Goal: Task Accomplishment & Management: Complete application form

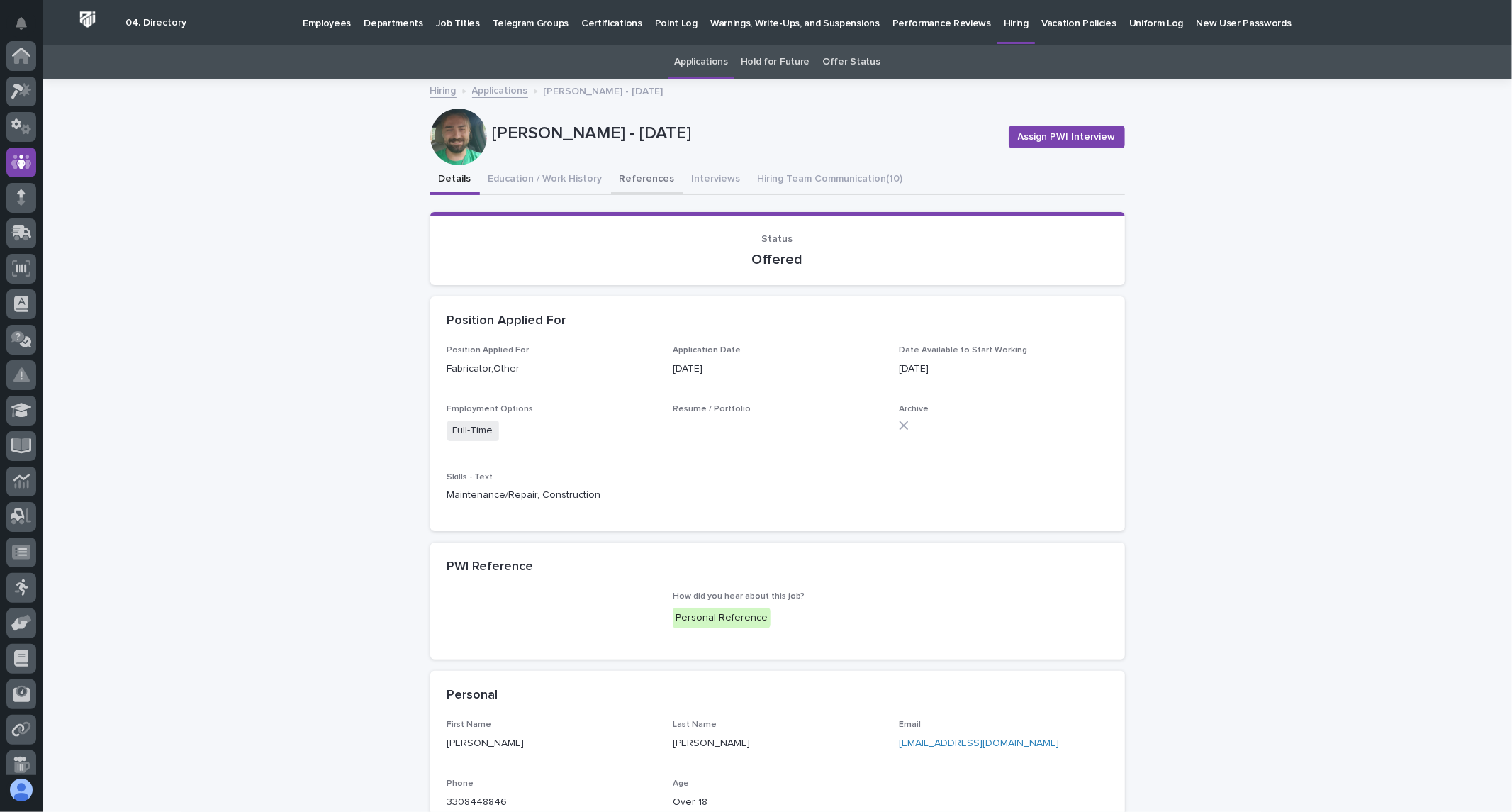
click at [639, 181] on button "References" at bounding box center [647, 180] width 72 height 30
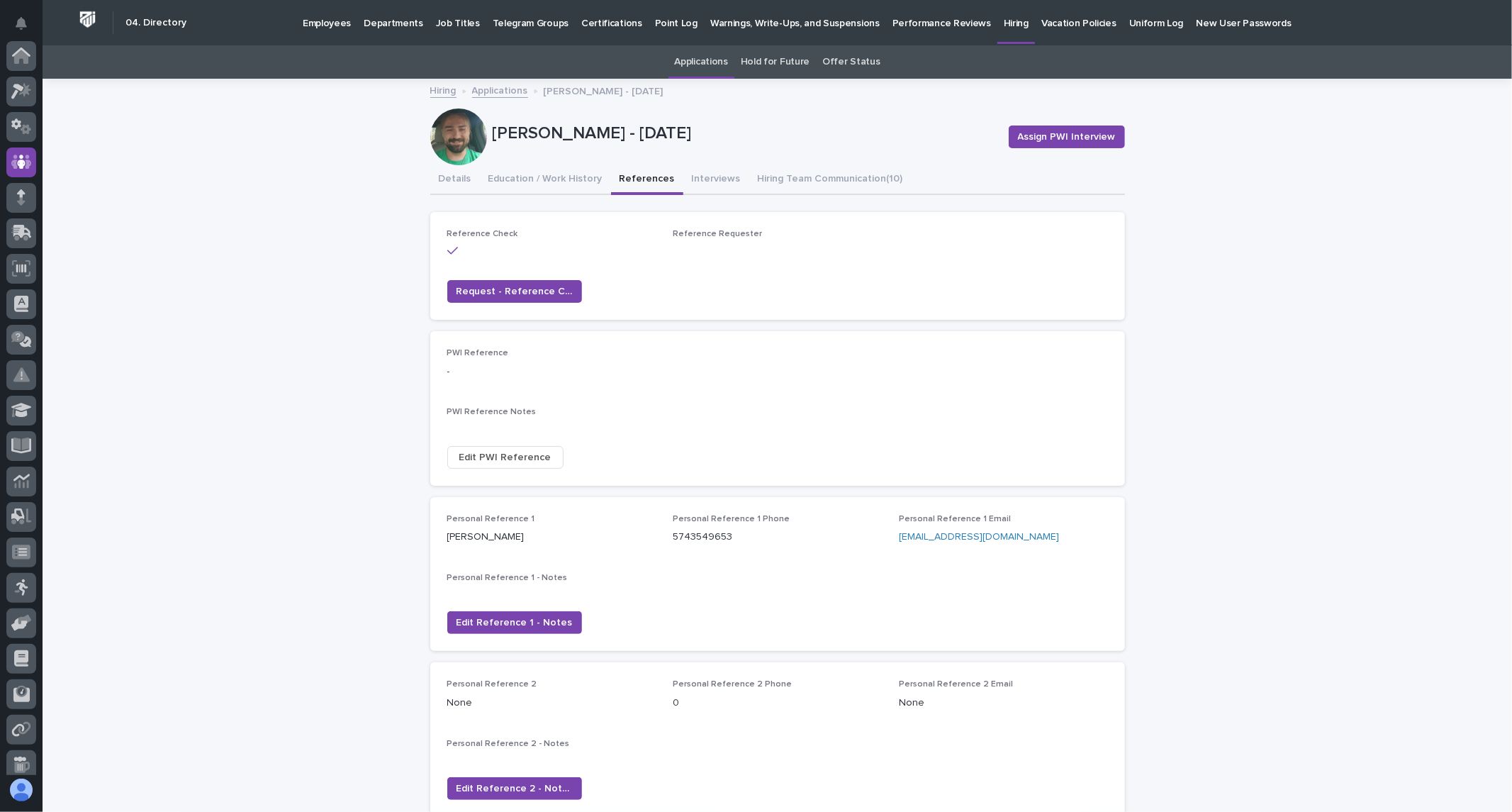
scroll to position [106, 0]
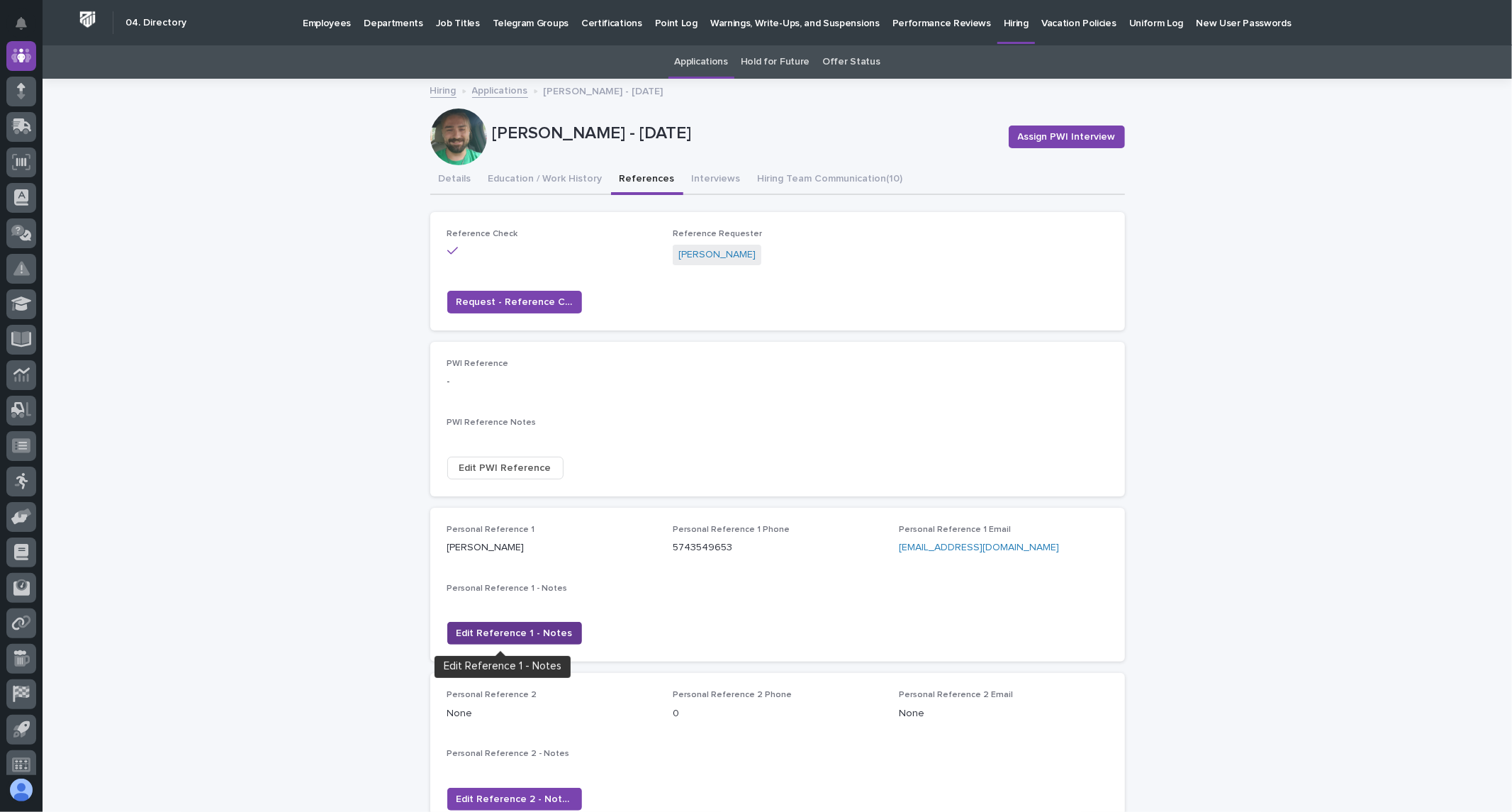
click at [496, 626] on span "Edit Reference 1 - Notes" at bounding box center [514, 632] width 116 height 14
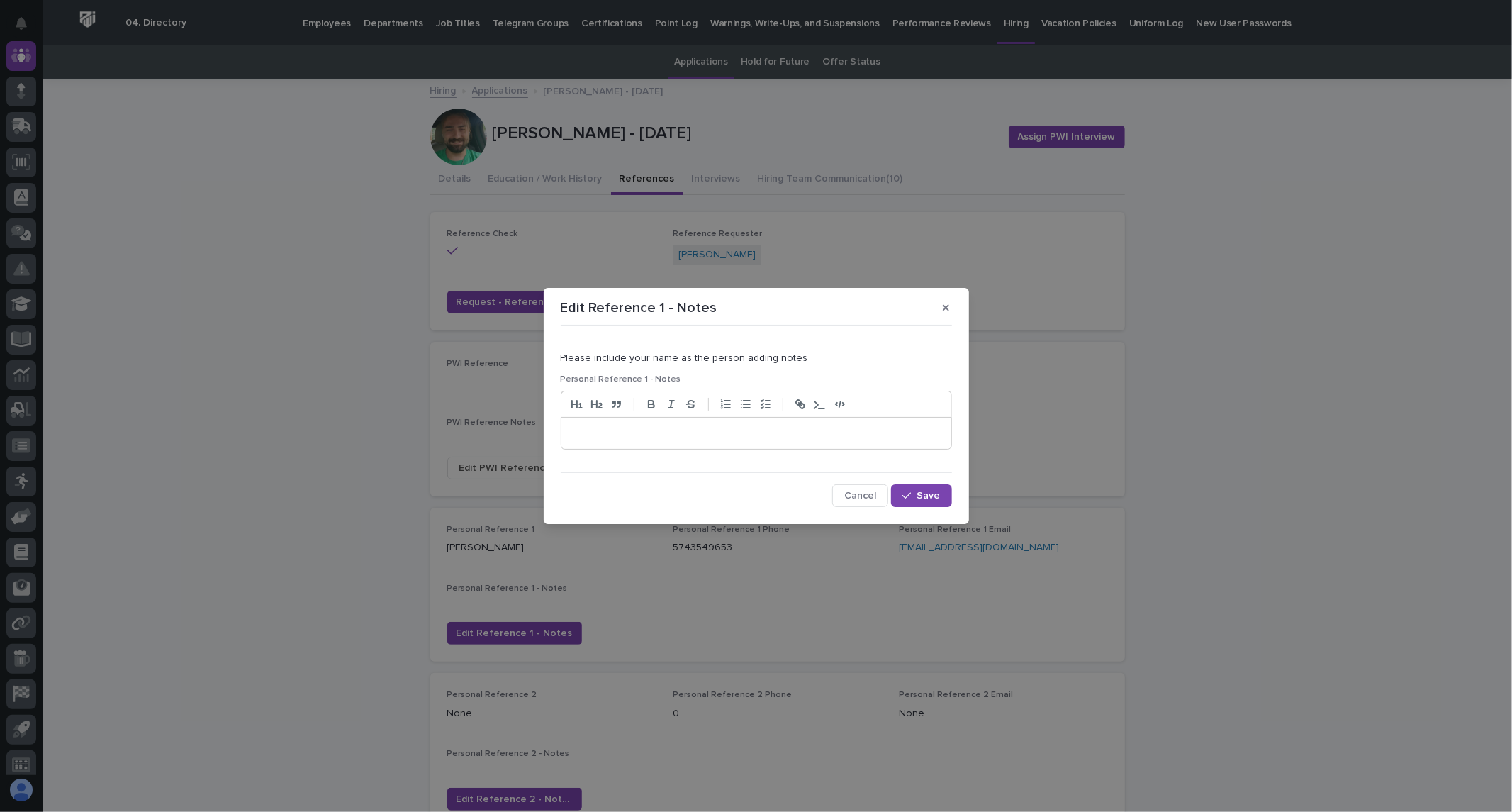
click at [640, 435] on p at bounding box center [756, 433] width 368 height 14
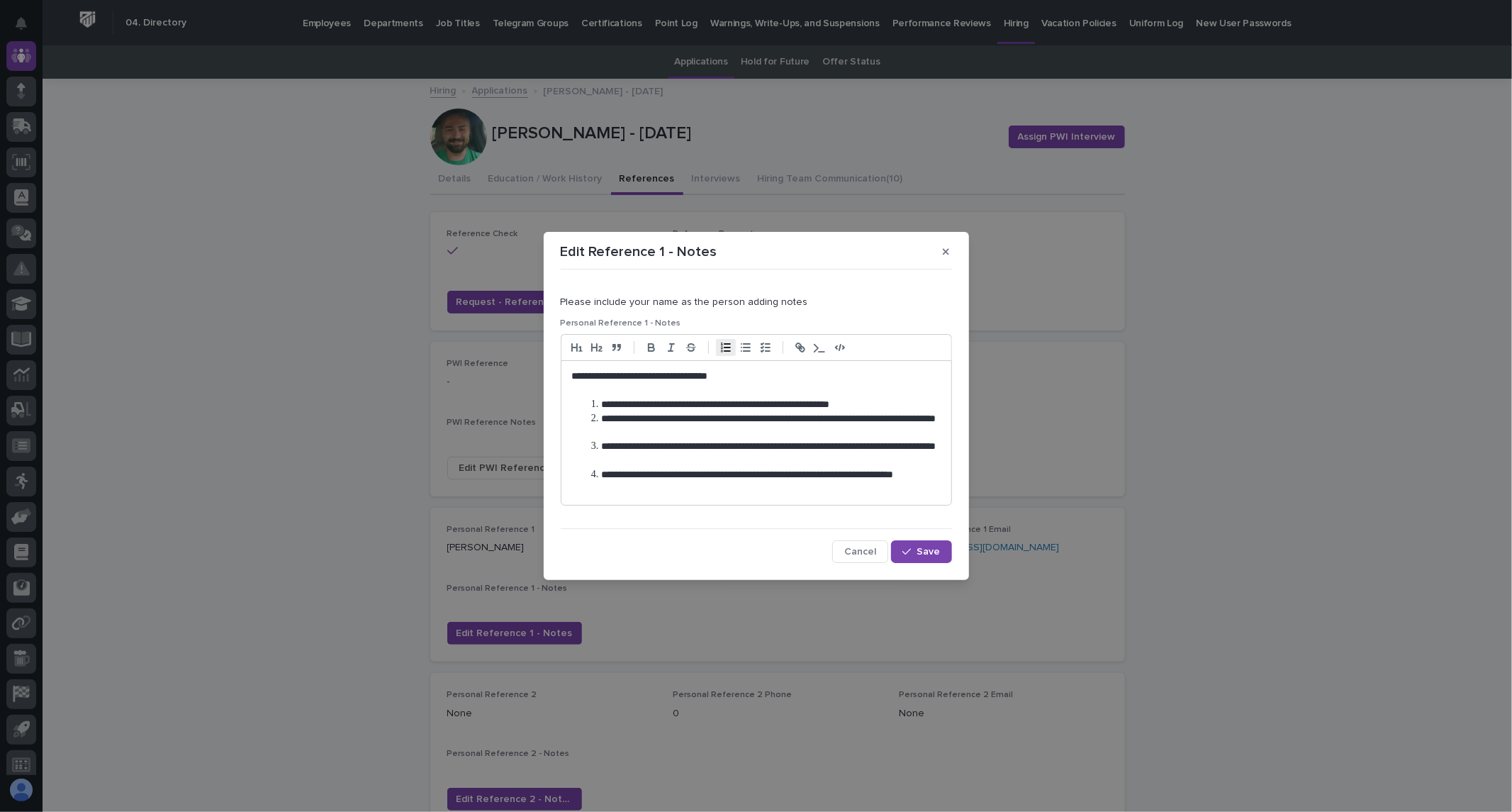
click at [882, 477] on li "**********" at bounding box center [764, 482] width 354 height 29
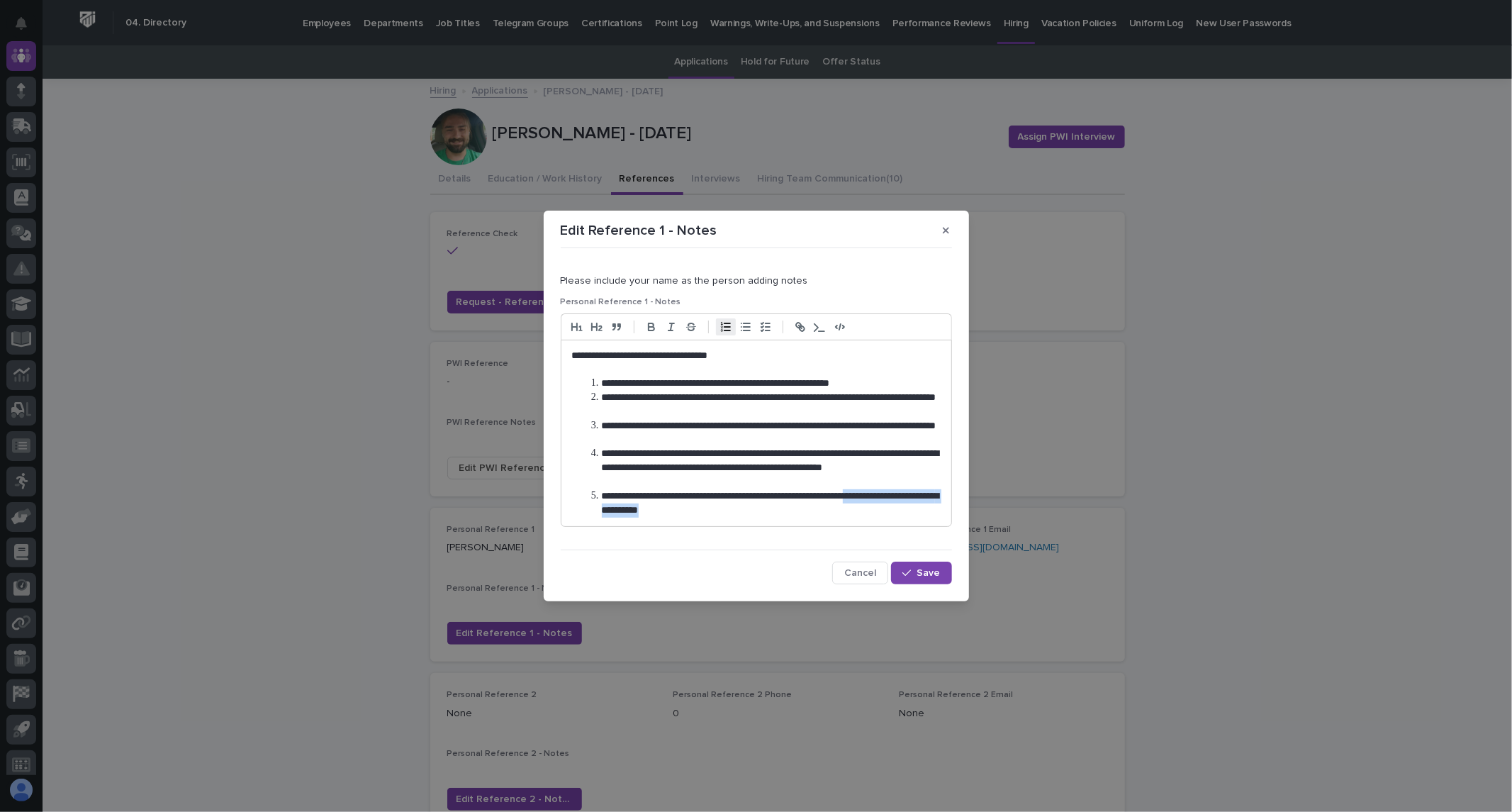
drag, startPoint x: 890, startPoint y: 498, endPoint x: 903, endPoint y: 519, distance: 24.7
click at [903, 519] on div "**********" at bounding box center [756, 433] width 390 height 186
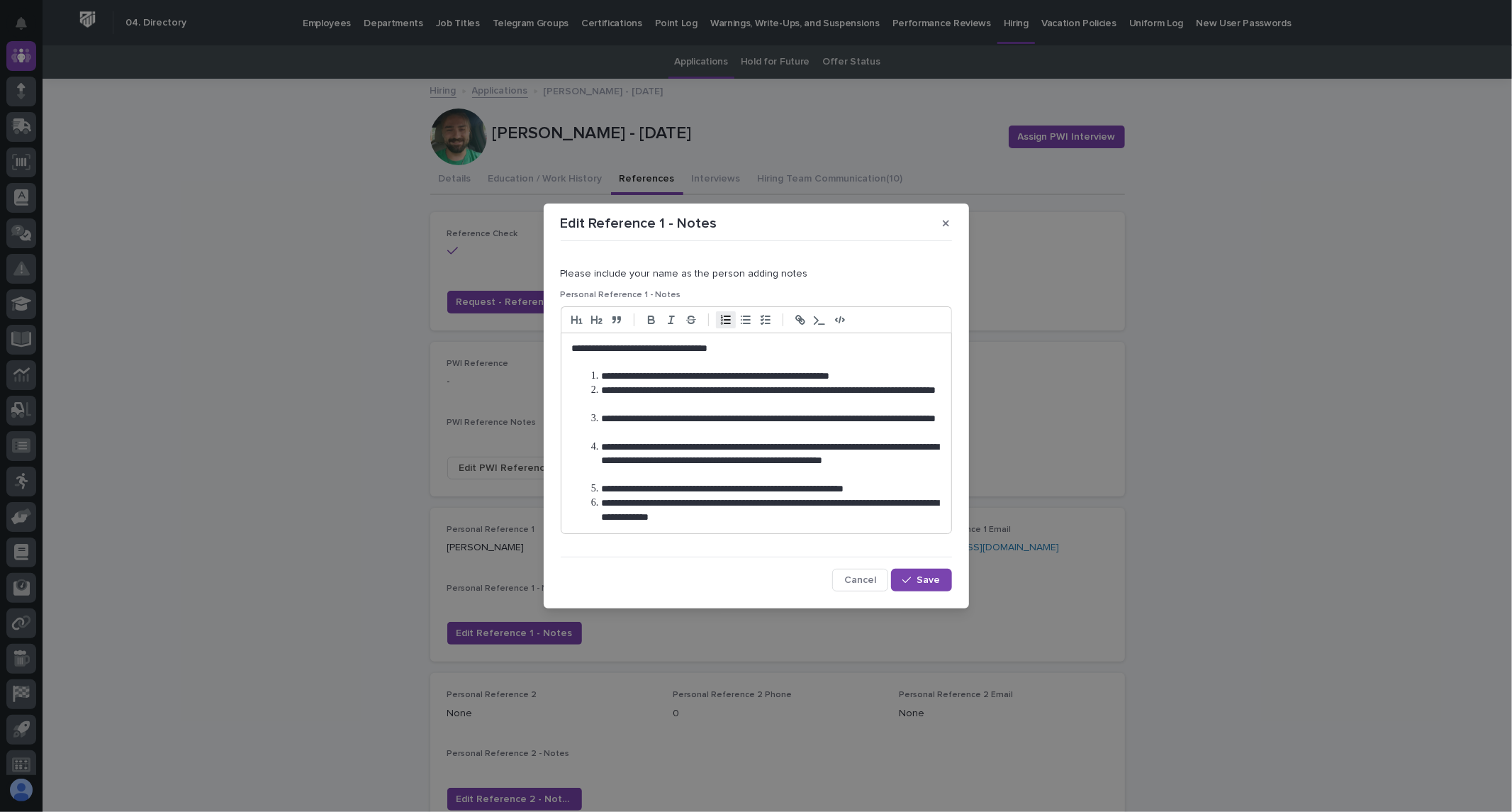
click at [881, 390] on li "**********" at bounding box center [764, 398] width 354 height 29
click at [861, 444] on li "**********" at bounding box center [764, 461] width 354 height 42
click at [934, 580] on span "Save" at bounding box center [929, 580] width 23 height 10
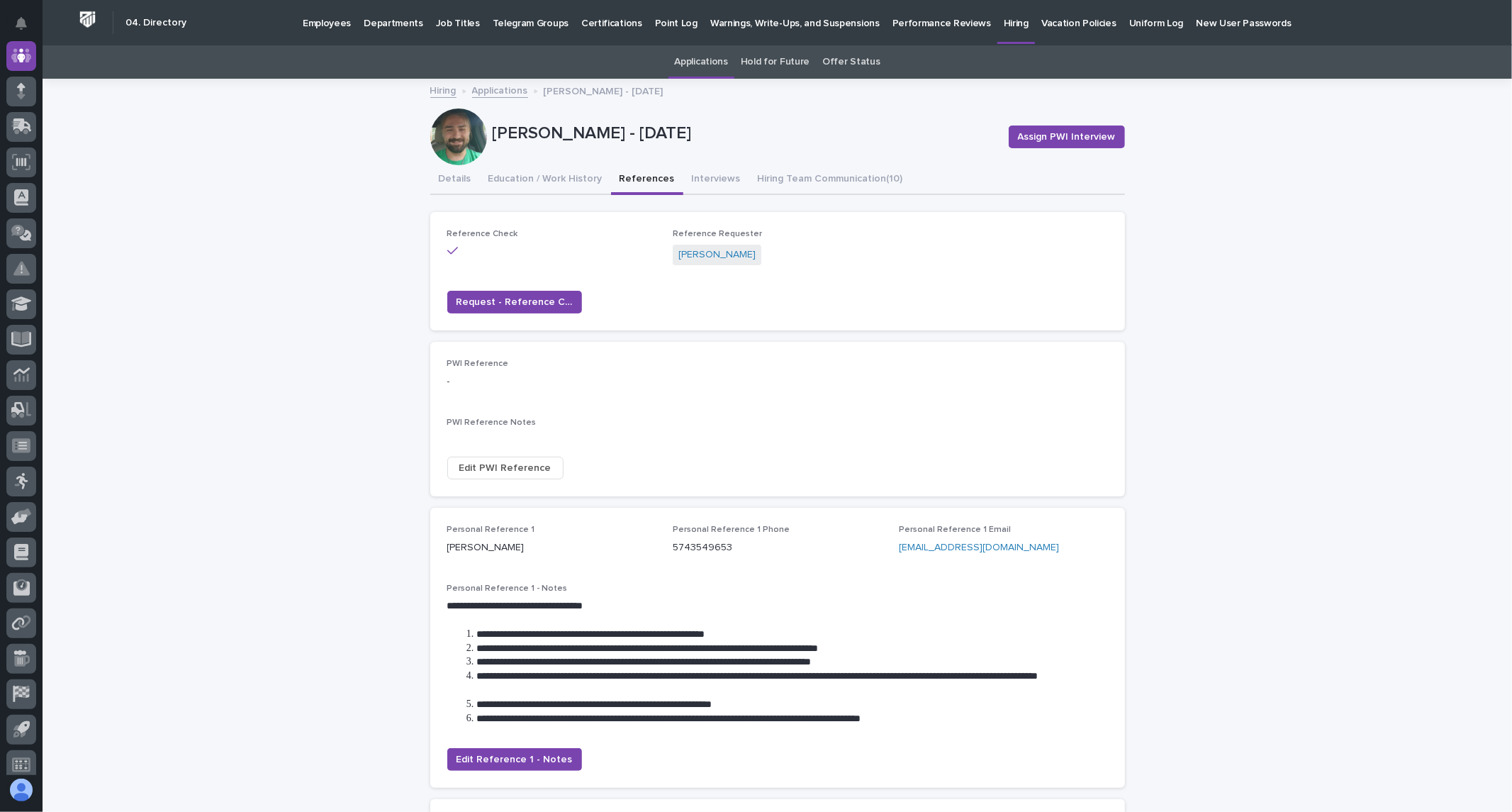
click at [481, 88] on link "Applications" at bounding box center [500, 90] width 56 height 16
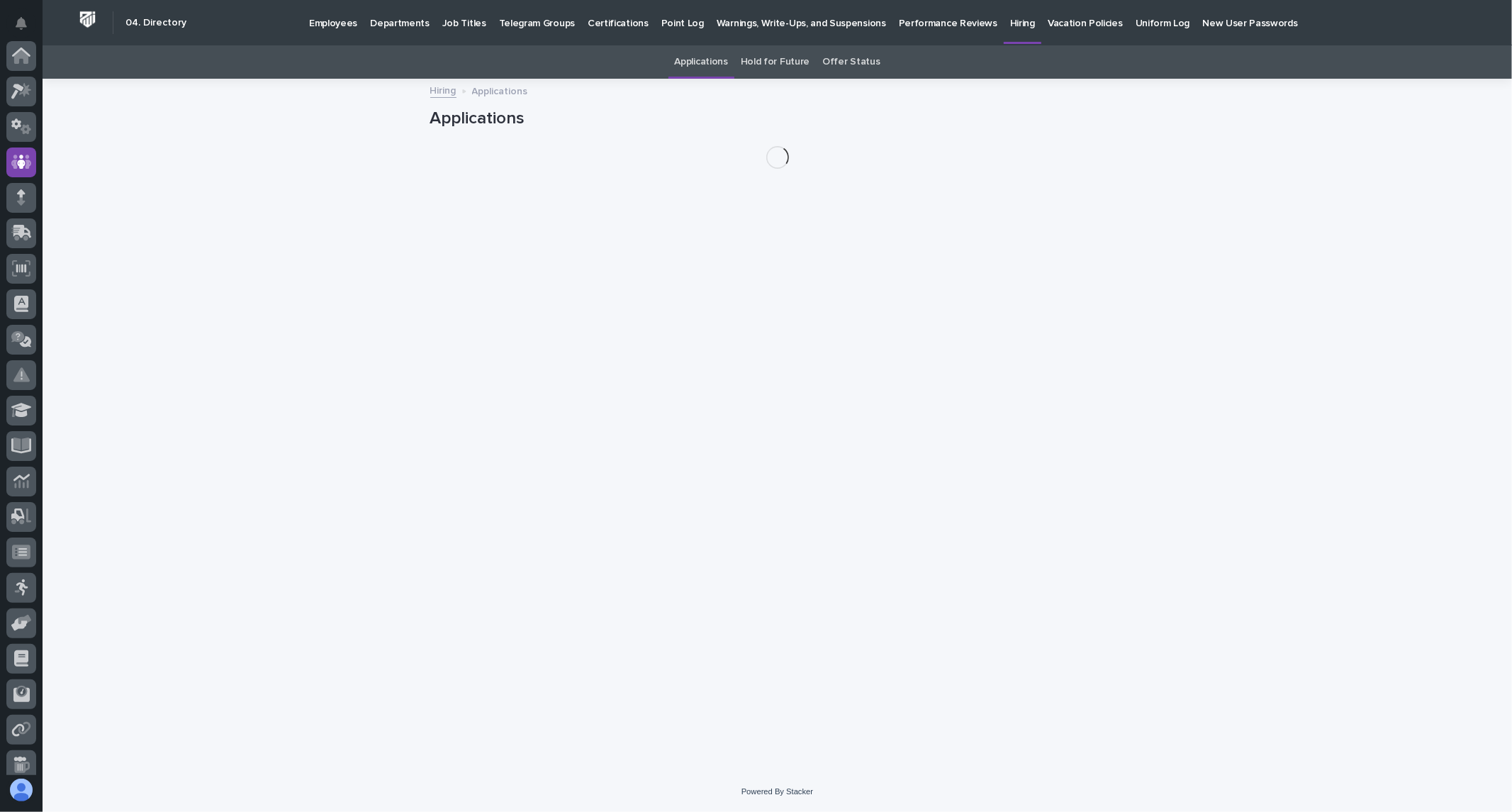
scroll to position [106, 0]
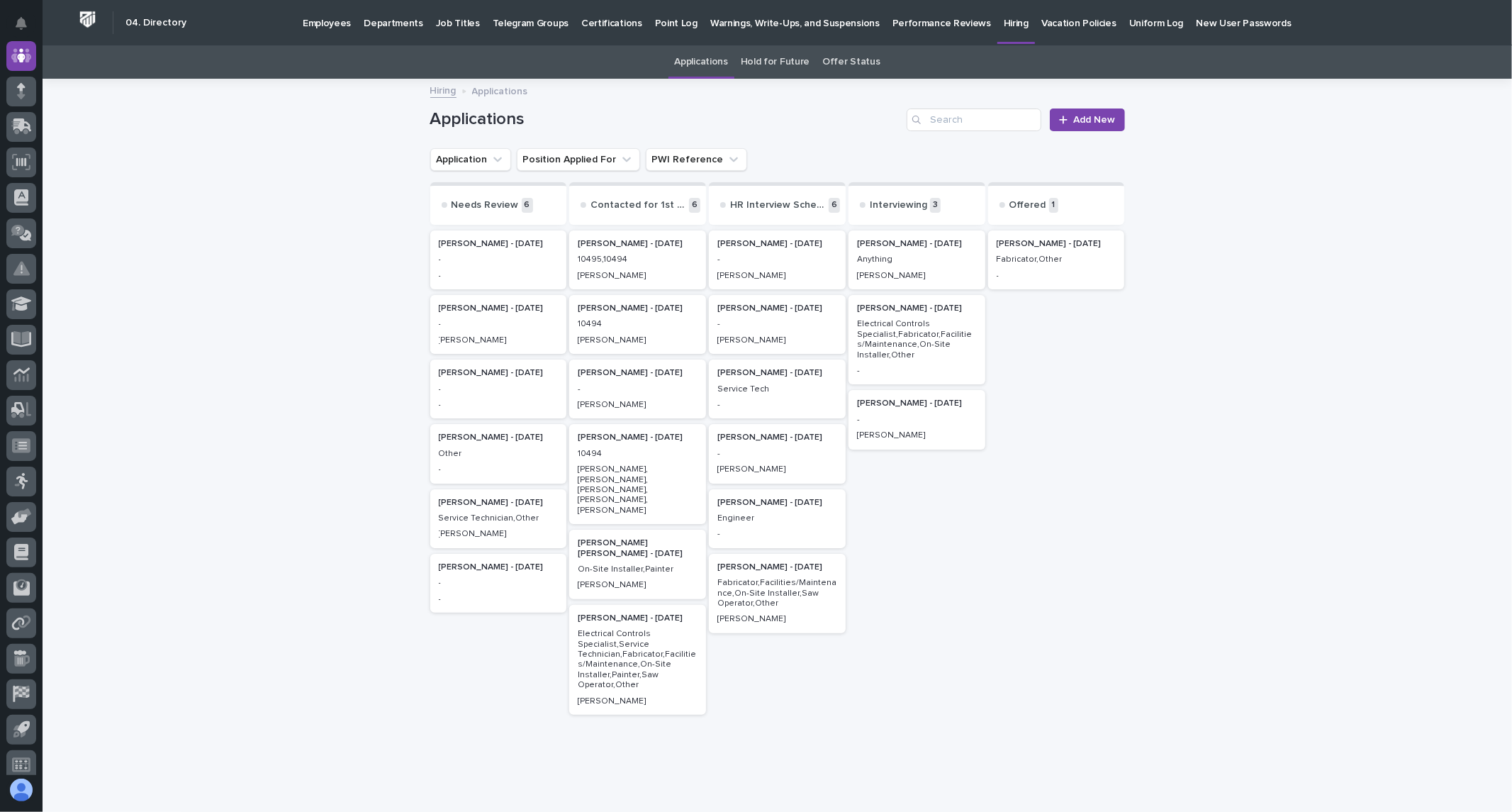
click at [1027, 265] on div "[PERSON_NAME] - [DATE] Fabricator,Other -" at bounding box center [1056, 259] width 137 height 59
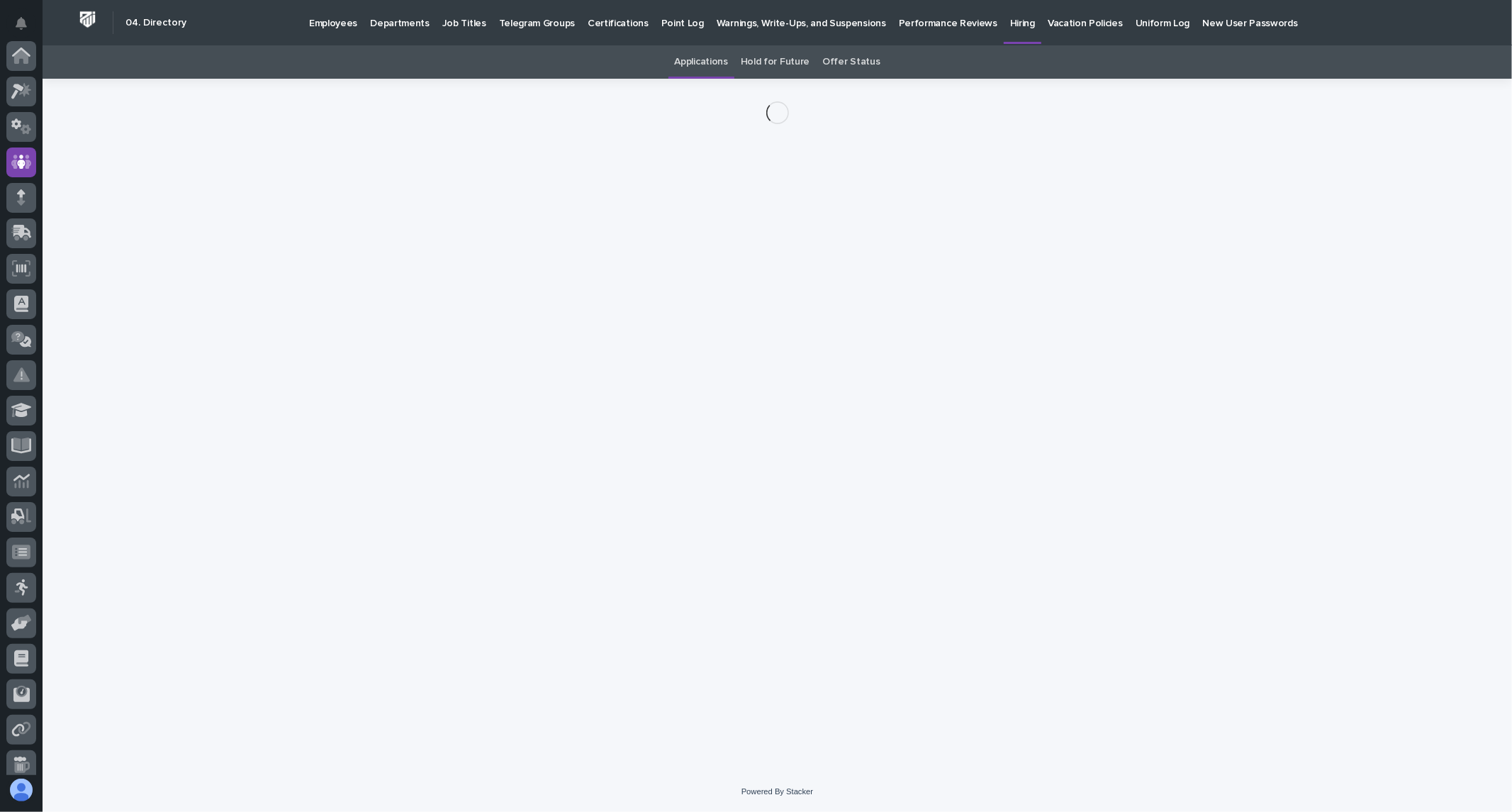
scroll to position [106, 0]
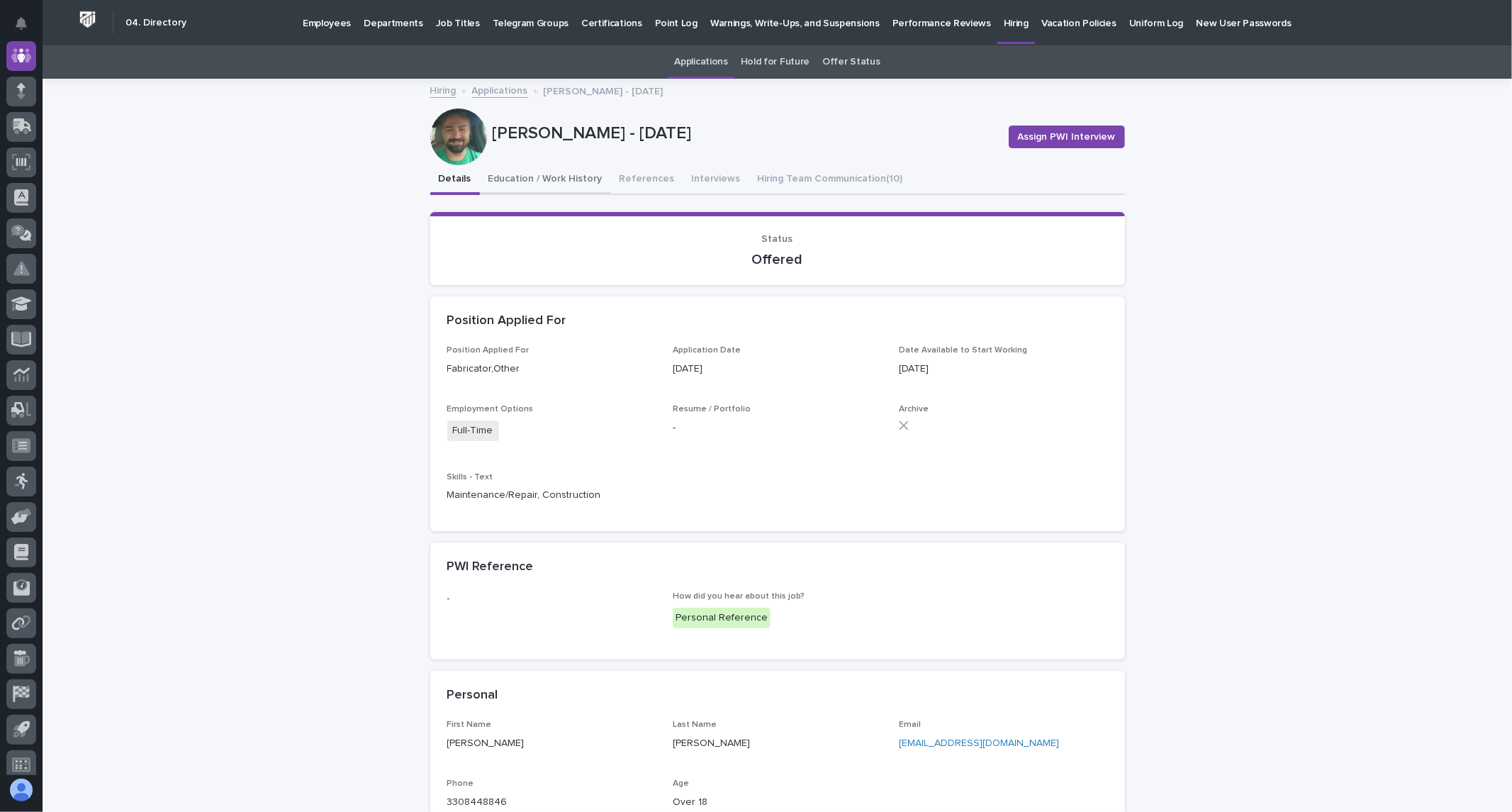
click at [547, 178] on button "Education / Work History" at bounding box center [545, 180] width 131 height 30
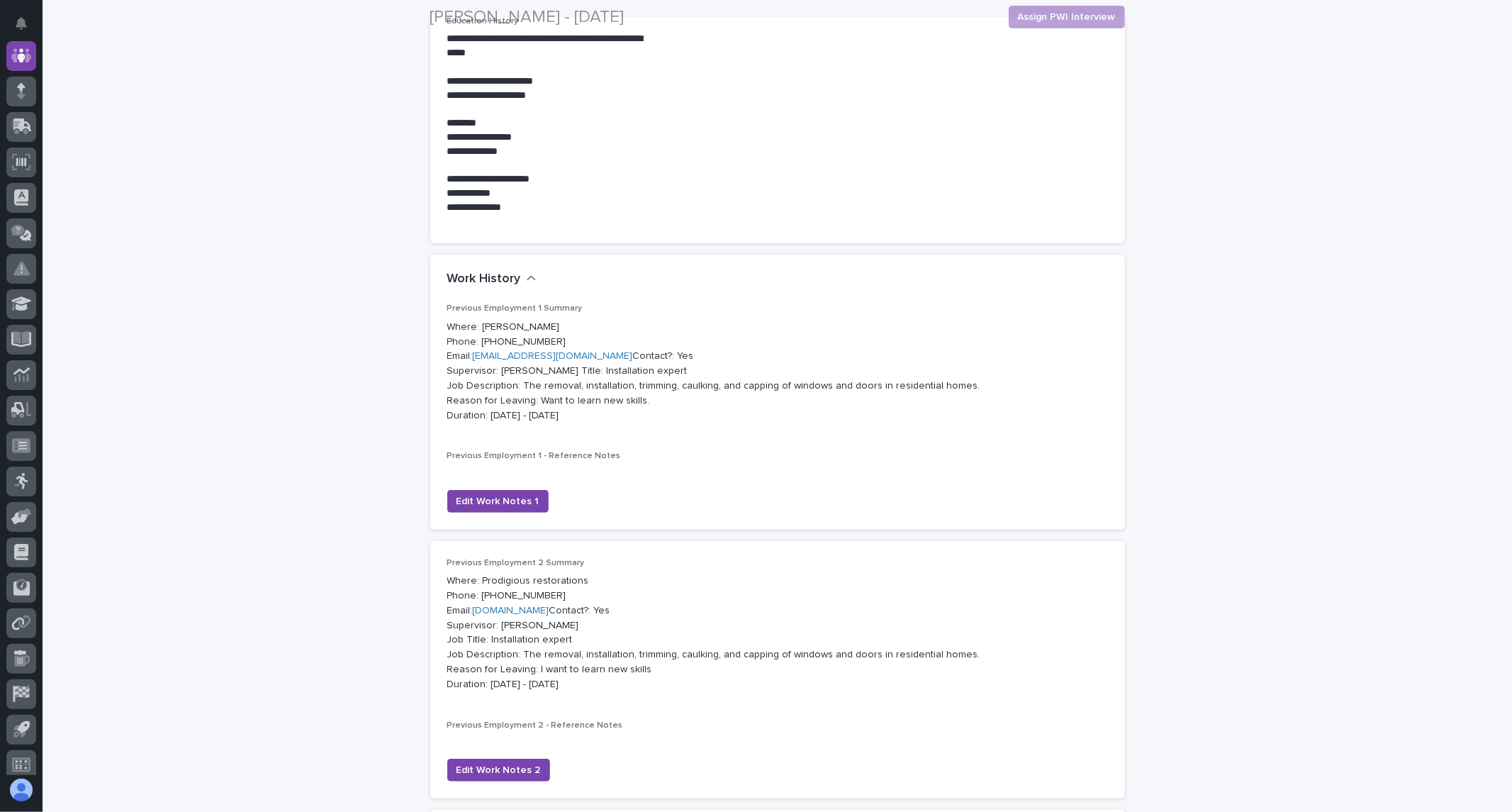
scroll to position [220, 0]
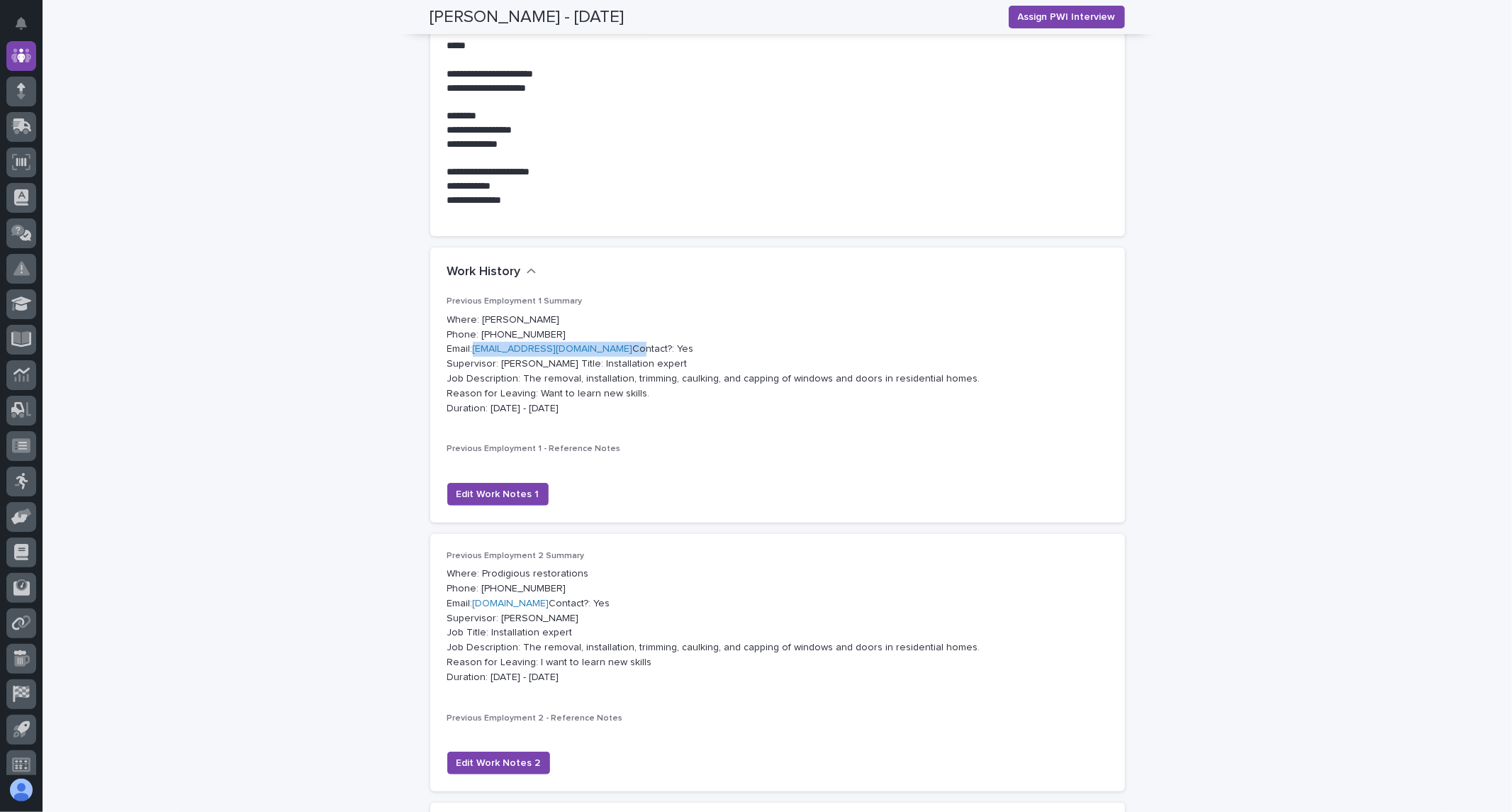
drag, startPoint x: 566, startPoint y: 349, endPoint x: 468, endPoint y: 355, distance: 98.2
click at [468, 355] on p "Where: [PERSON_NAME] Phone: [PHONE_NUMBER] Email: [EMAIL_ADDRESS][DOMAIN_NAME] …" at bounding box center [778, 365] width 661 height 104
copy p "[EMAIL_ADDRESS][DOMAIN_NAME]"
click at [1202, 108] on div "**********" at bounding box center [777, 509] width 1470 height 1297
drag, startPoint x: 625, startPoint y: 634, endPoint x: 471, endPoint y: 635, distance: 154.0
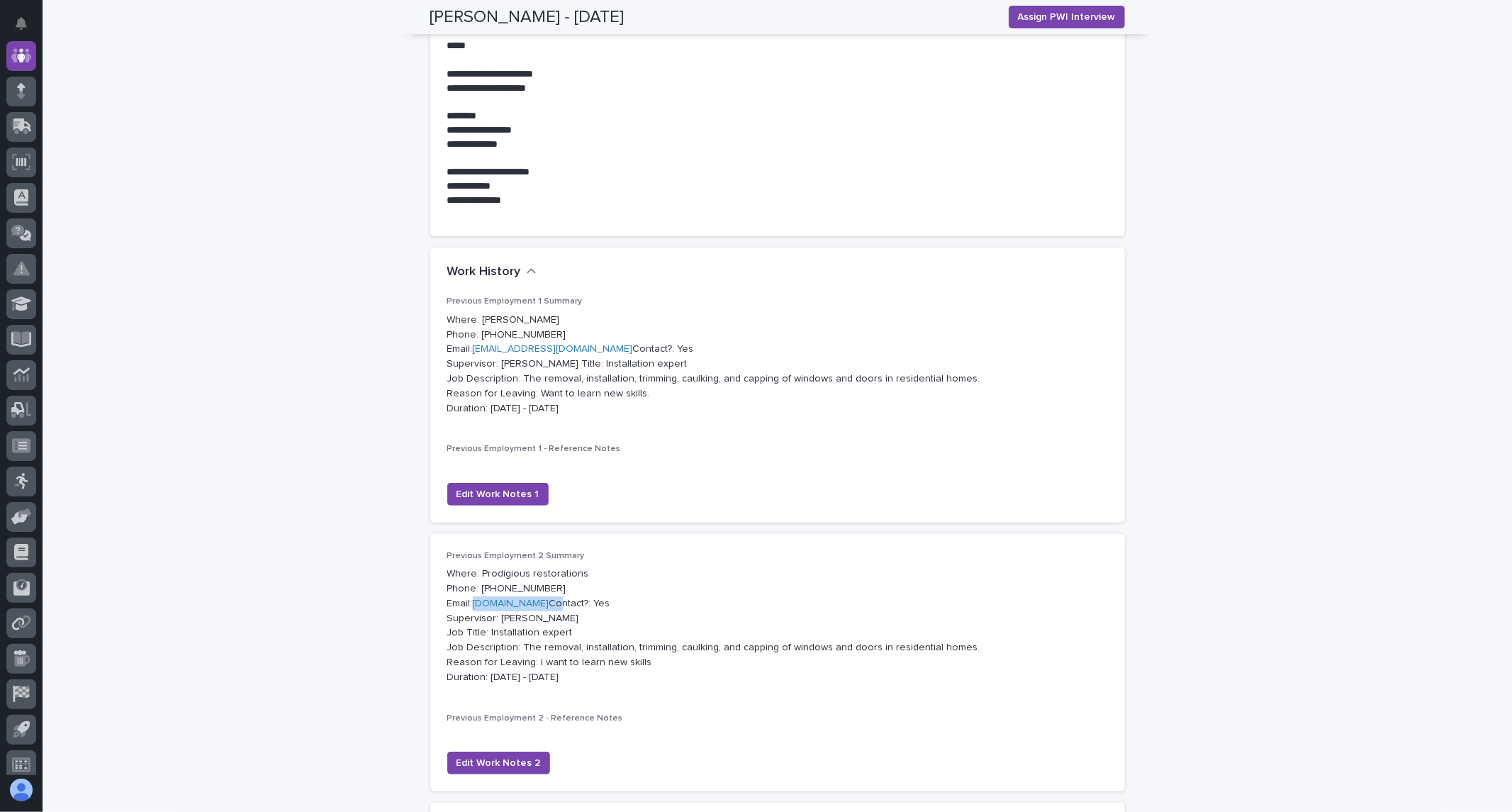
click at [471, 635] on p "Where: Prodigious restorations Phone: [PHONE_NUMBER] Email: [DOMAIN_NAME] Conta…" at bounding box center [778, 625] width 661 height 118
copy p "[DOMAIN_NAME]"
click at [637, 642] on p "Where: Prodigious restorations Phone: [PHONE_NUMBER] Email: [DOMAIN_NAME] Conta…" at bounding box center [778, 625] width 661 height 118
drag, startPoint x: 623, startPoint y: 632, endPoint x: 471, endPoint y: 637, distance: 152.1
click at [471, 637] on p "Where: Prodigious restorations Phone: [PHONE_NUMBER] Email: [DOMAIN_NAME] Conta…" at bounding box center [778, 625] width 661 height 118
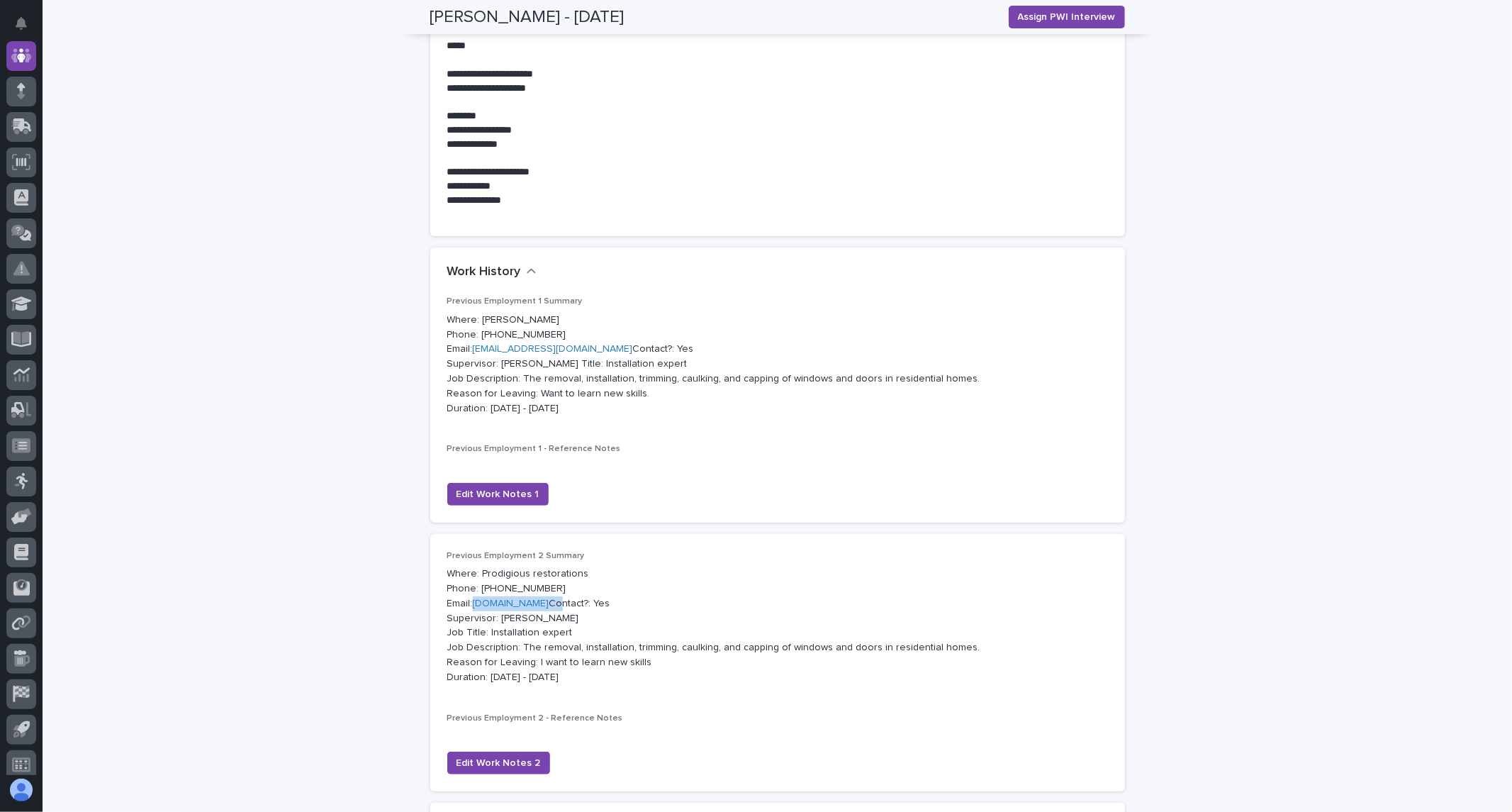
click at [664, 629] on p "Where: Prodigious restorations Phone: [PHONE_NUMBER] Email: [DOMAIN_NAME] Conta…" at bounding box center [778, 625] width 661 height 118
drag, startPoint x: 619, startPoint y: 627, endPoint x: 468, endPoint y: 626, distance: 151.0
click at [468, 626] on p "Where: Prodigious restorations Phone: [PHONE_NUMBER] Email: [DOMAIN_NAME] Conta…" at bounding box center [778, 625] width 661 height 118
copy p "[DOMAIN_NAME]"
click at [506, 501] on span "Edit Work Notes 1" at bounding box center [498, 493] width 83 height 14
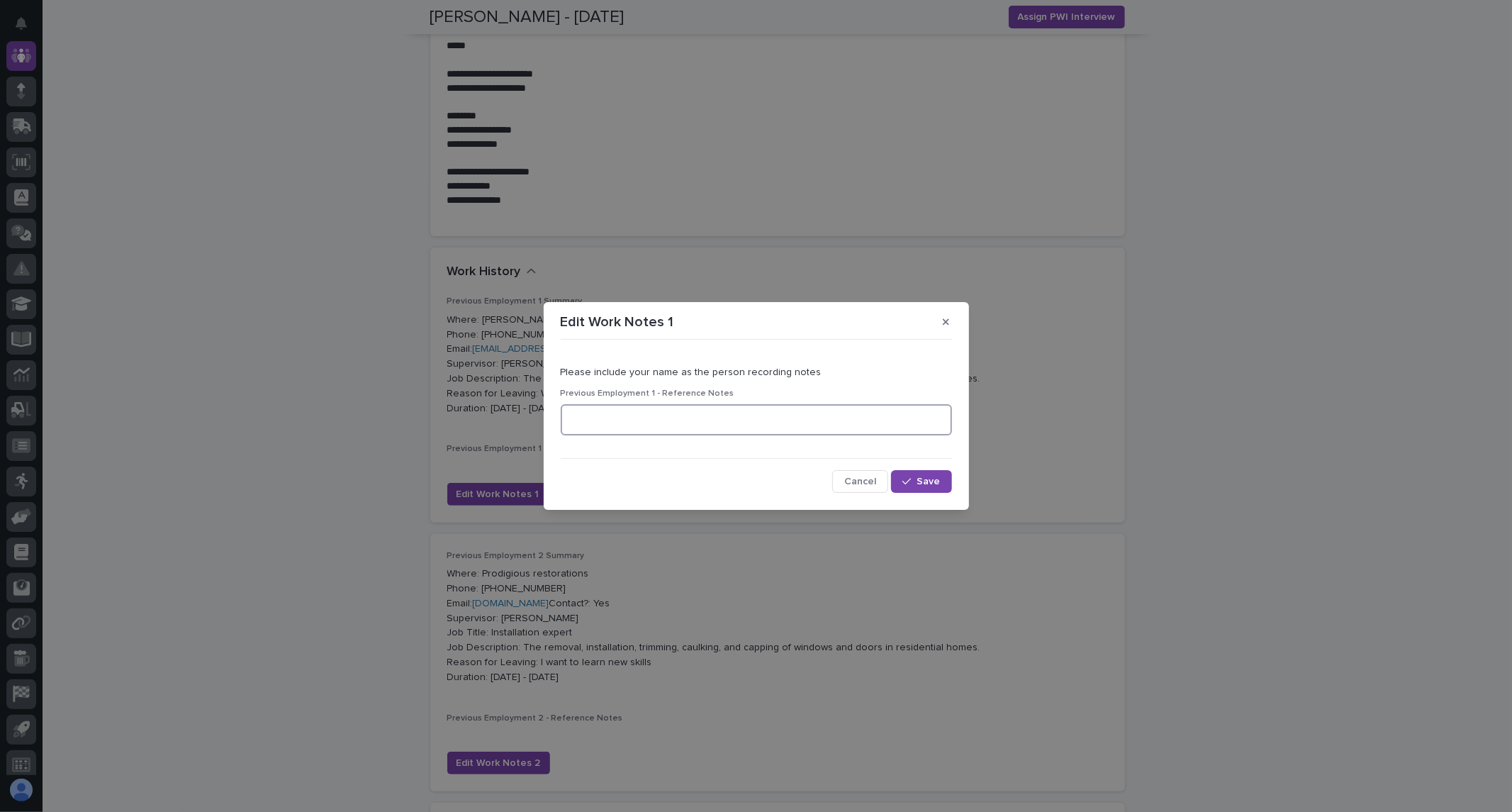
click at [723, 422] on textarea at bounding box center [756, 420] width 391 height 31
type textarea "**********"
click at [915, 483] on div "button" at bounding box center [909, 482] width 14 height 10
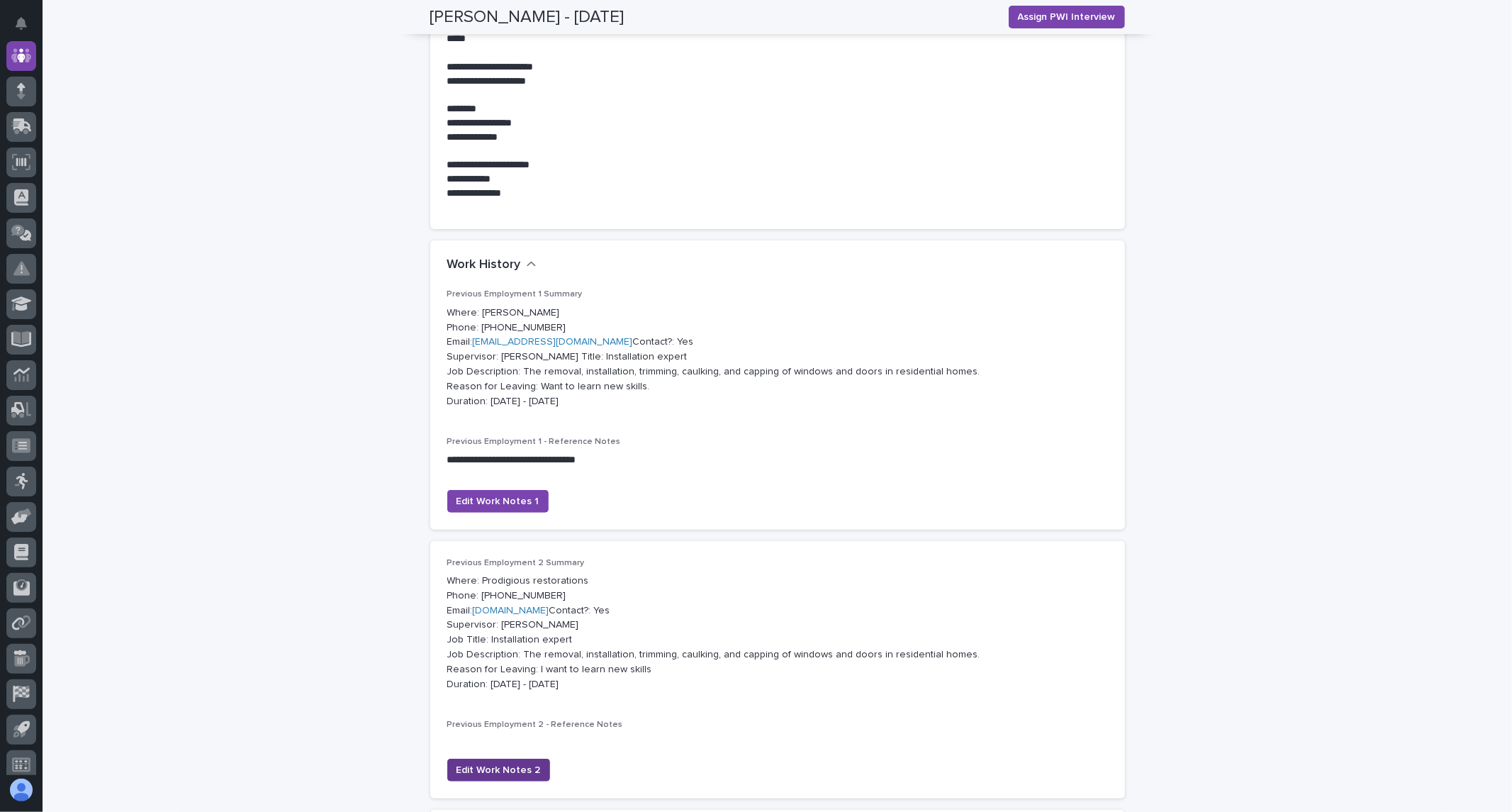
click at [473, 777] on span "Edit Work Notes 2" at bounding box center [498, 770] width 84 height 14
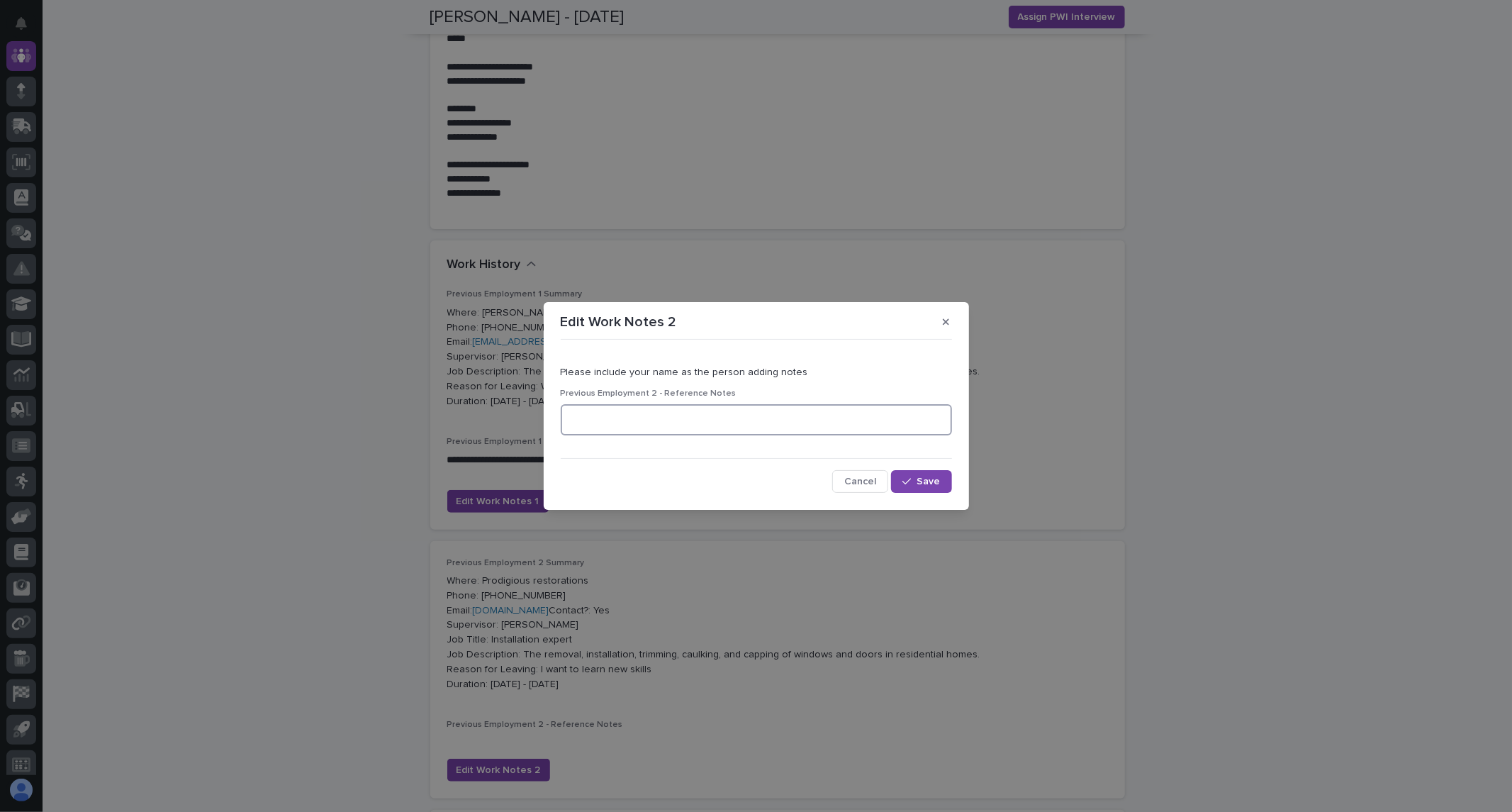
click at [647, 427] on textarea at bounding box center [756, 420] width 391 height 31
type textarea "**********"
click at [933, 489] on button "Save" at bounding box center [921, 481] width 60 height 23
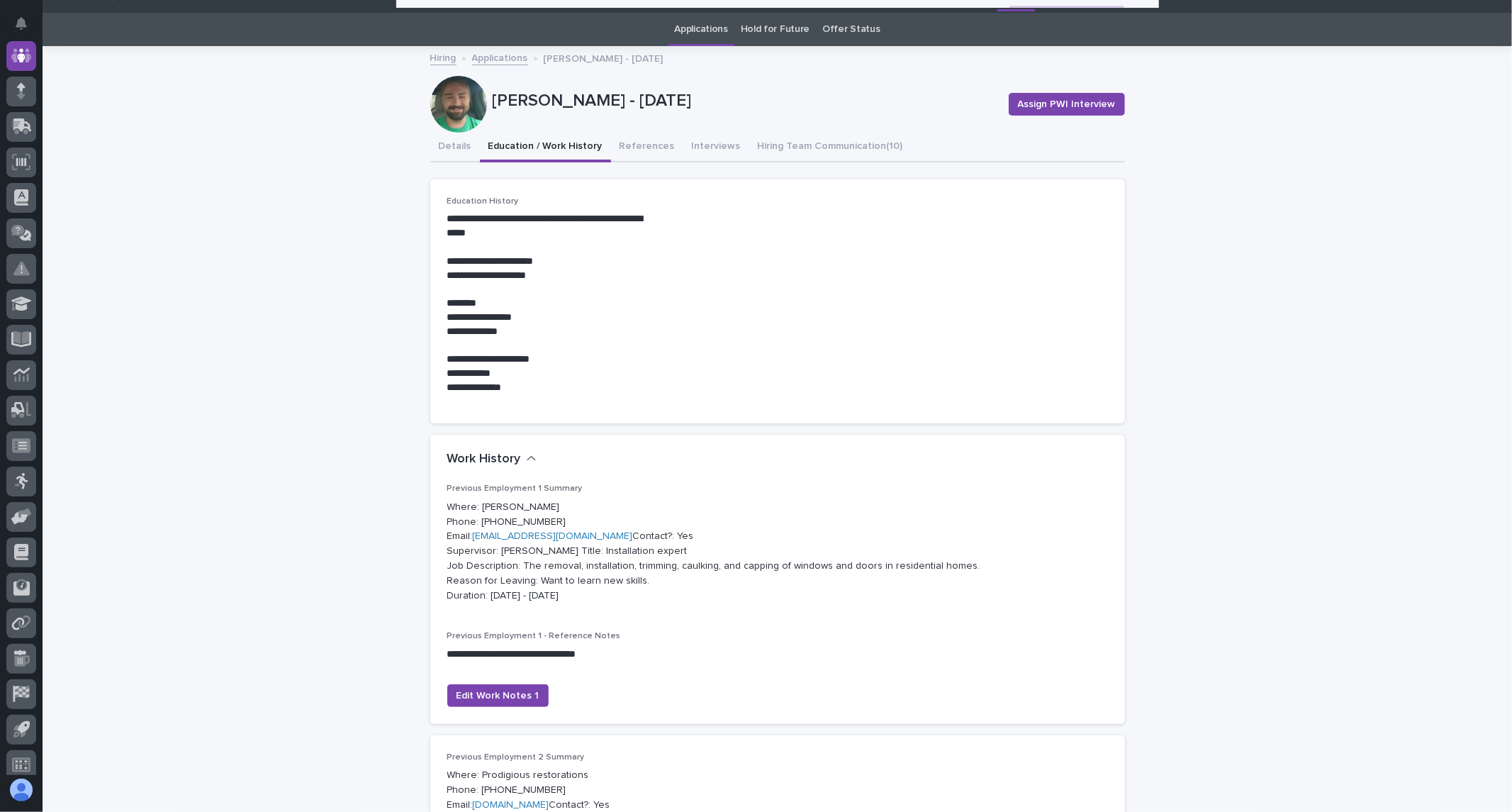
scroll to position [0, 0]
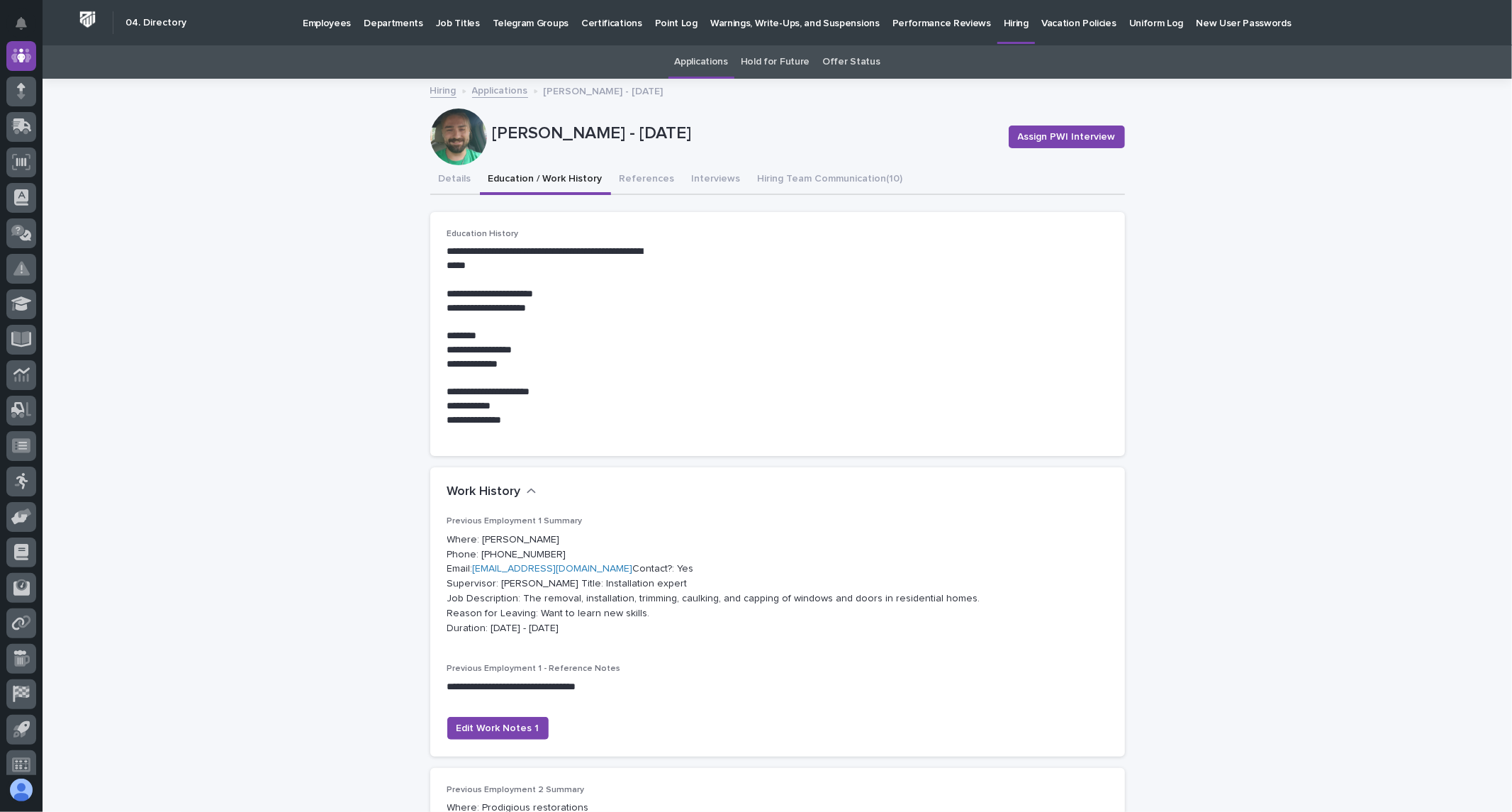
click at [328, 22] on p "Employees" at bounding box center [327, 15] width 48 height 30
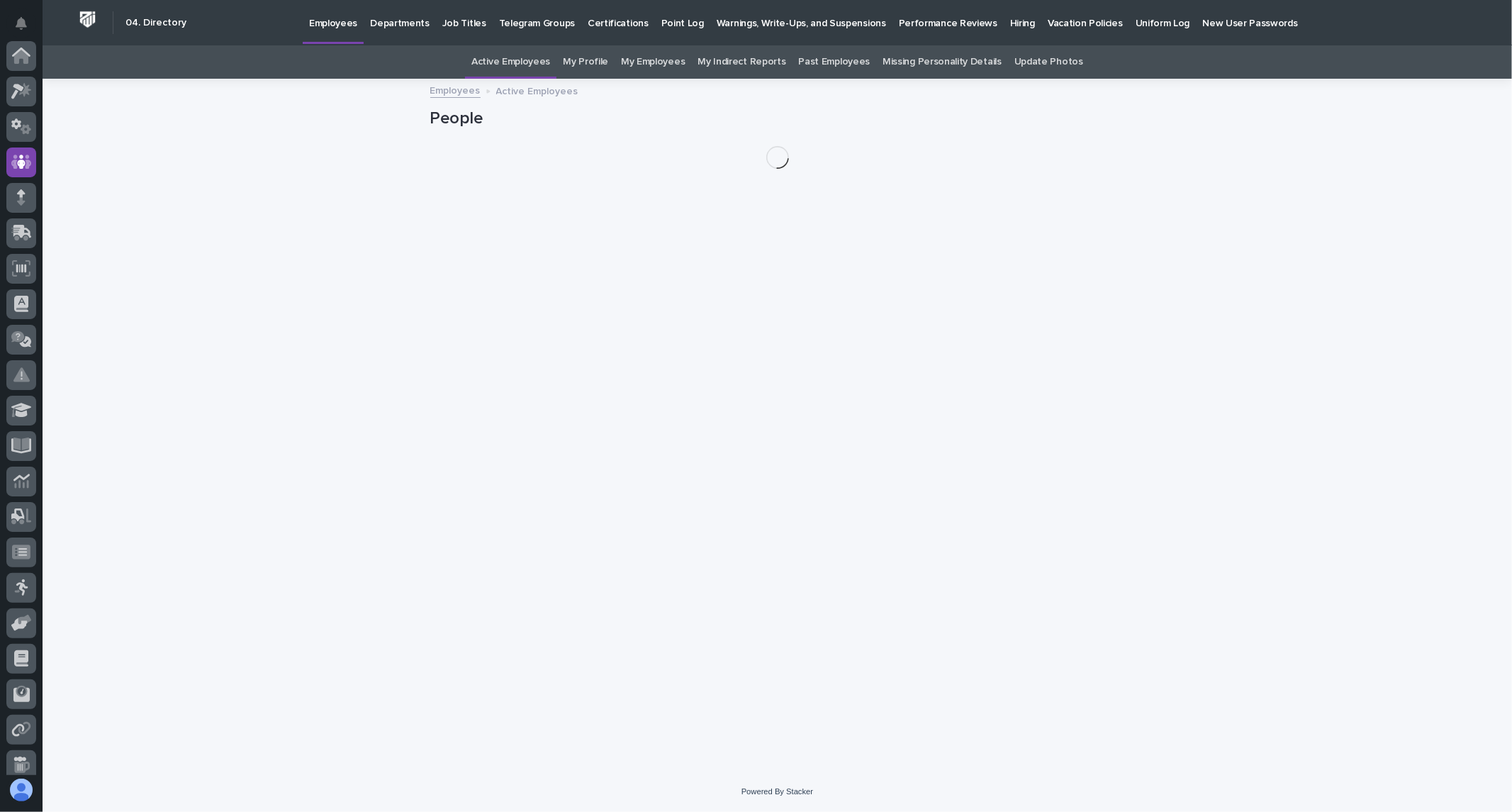
scroll to position [106, 0]
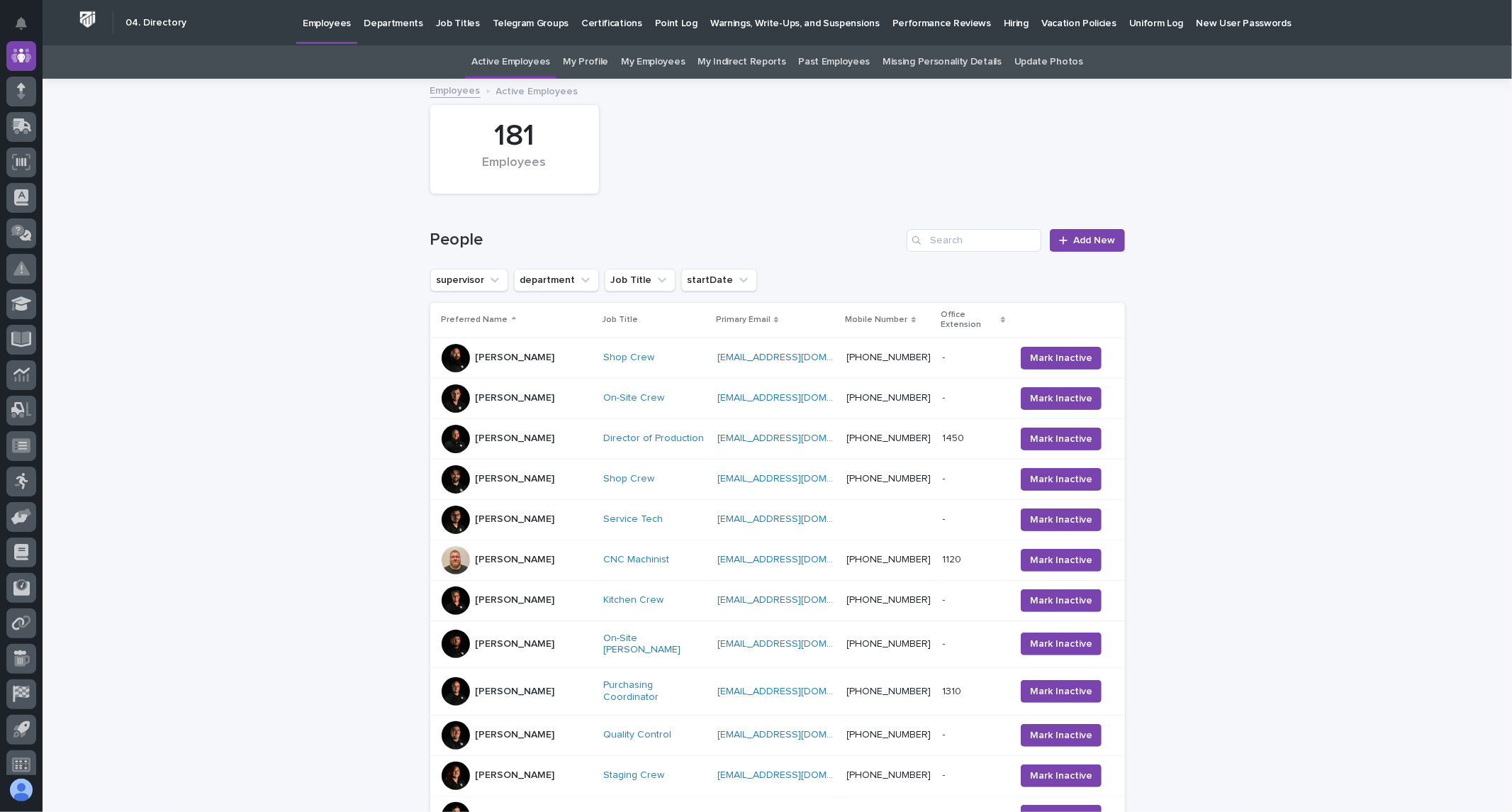
click at [1259, 159] on div "Loading... Saving… Loading... Saving… 181 Employees People Add New supervisor d…" at bounding box center [777, 691] width 1470 height 1221
